Goal: Transaction & Acquisition: Obtain resource

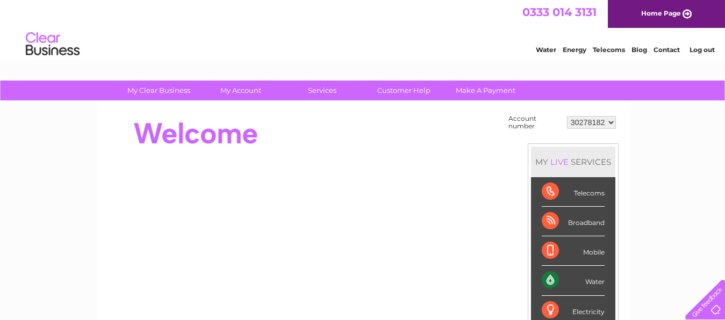
click at [611, 120] on select "30278182 30282123" at bounding box center [591, 122] width 49 height 13
select select "30282123"
click option "30282123" at bounding box center [0, 0] width 0 height 0
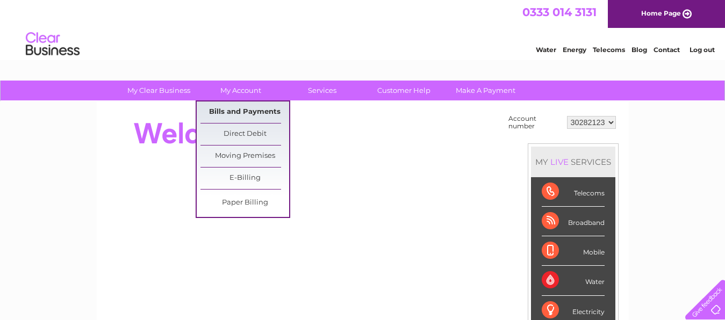
click at [233, 108] on link "Bills and Payments" at bounding box center [245, 113] width 89 height 22
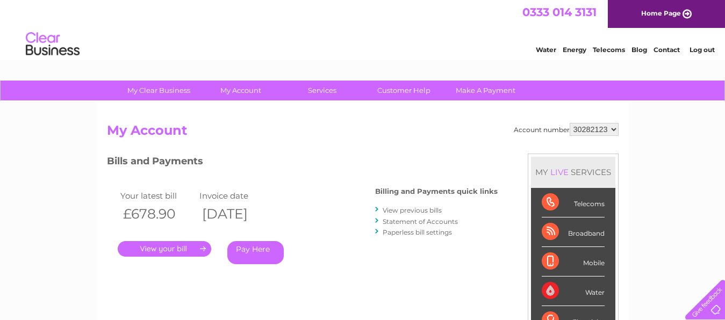
click at [181, 246] on link "." at bounding box center [165, 249] width 94 height 16
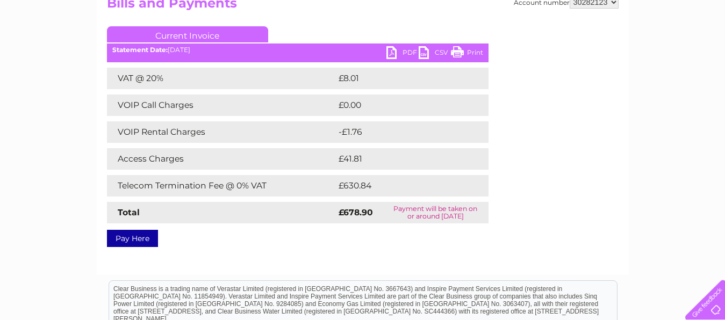
scroll to position [110, 0]
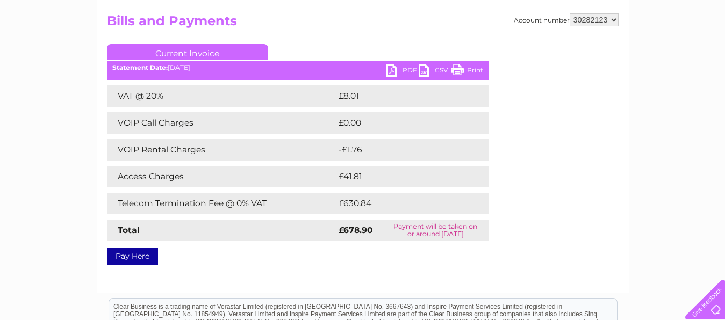
click at [468, 70] on link "Print" at bounding box center [467, 72] width 32 height 16
click at [406, 68] on link "PDF" at bounding box center [403, 72] width 32 height 16
